Goal: Transaction & Acquisition: Purchase product/service

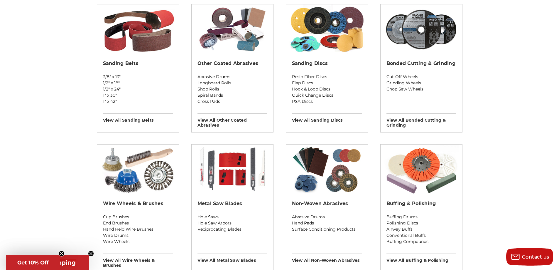
scroll to position [176, 0]
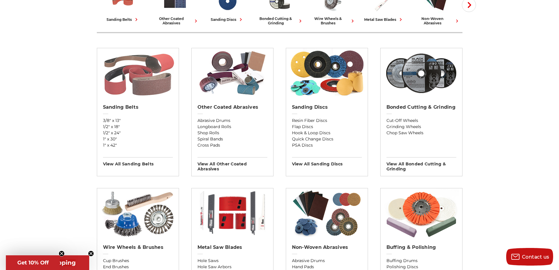
click at [116, 82] on img at bounding box center [138, 73] width 76 height 50
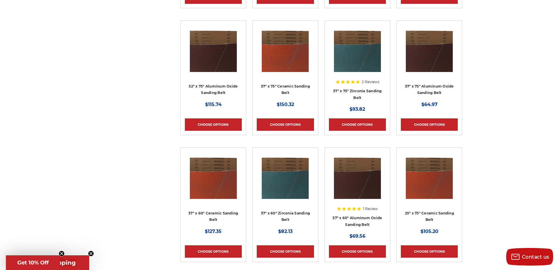
scroll to position [1026, 0]
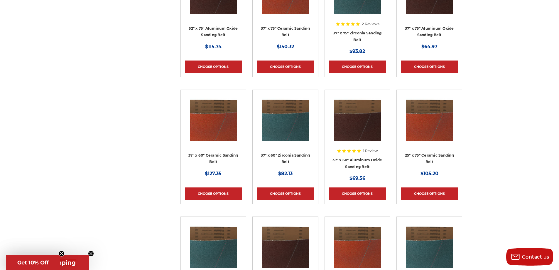
click at [366, 121] on img at bounding box center [357, 117] width 47 height 47
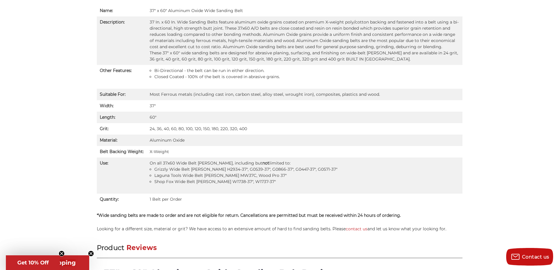
scroll to position [440, 0]
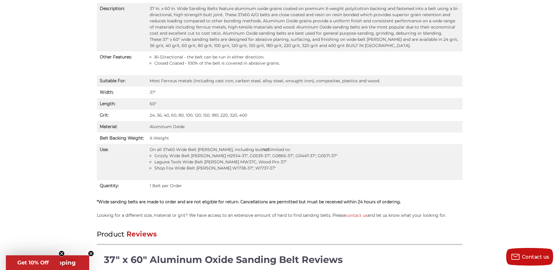
drag, startPoint x: 150, startPoint y: 82, endPoint x: 401, endPoint y: 83, distance: 251.0
click at [401, 83] on td "Most Ferrous metals (including cast iron, carbon steel, alloy steel, wrought ir…" at bounding box center [305, 80] width 316 height 11
copy td "Most Ferrous metals (including cast iron, carbon steel, alloy steel, wrought ir…"
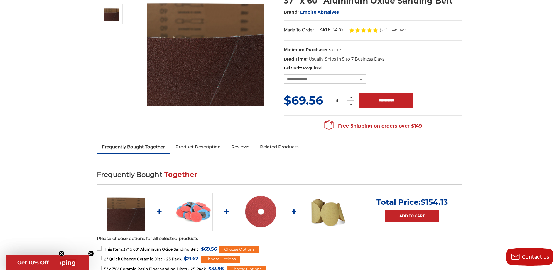
scroll to position [0, 0]
